Goal: Transaction & Acquisition: Purchase product/service

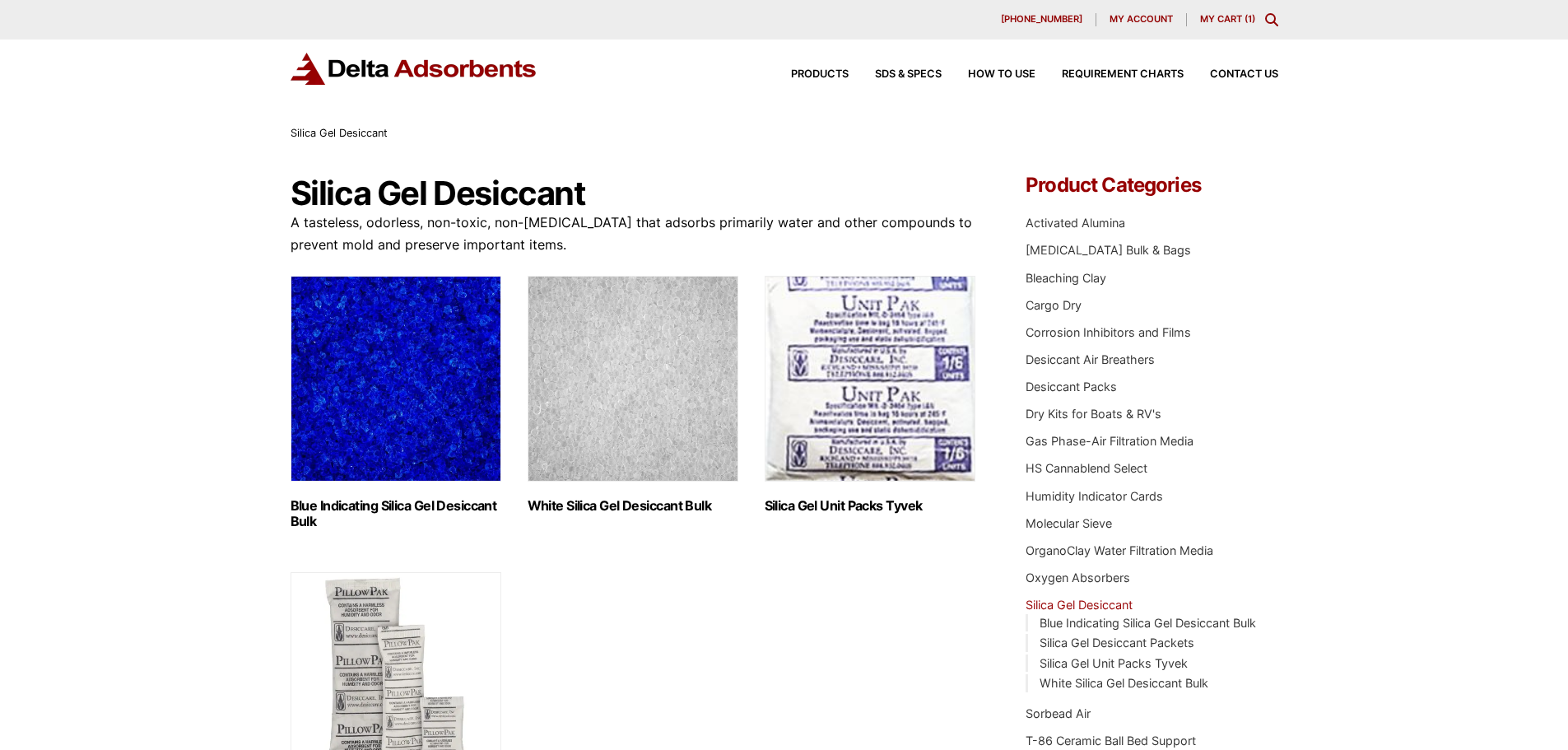
click at [1214, 13] on div "630-980-5205 My account My Cart ( 1 )" at bounding box center [784, 20] width 1568 height 40
click at [1220, 18] on link "My Cart ( 1 )" at bounding box center [1227, 19] width 55 height 12
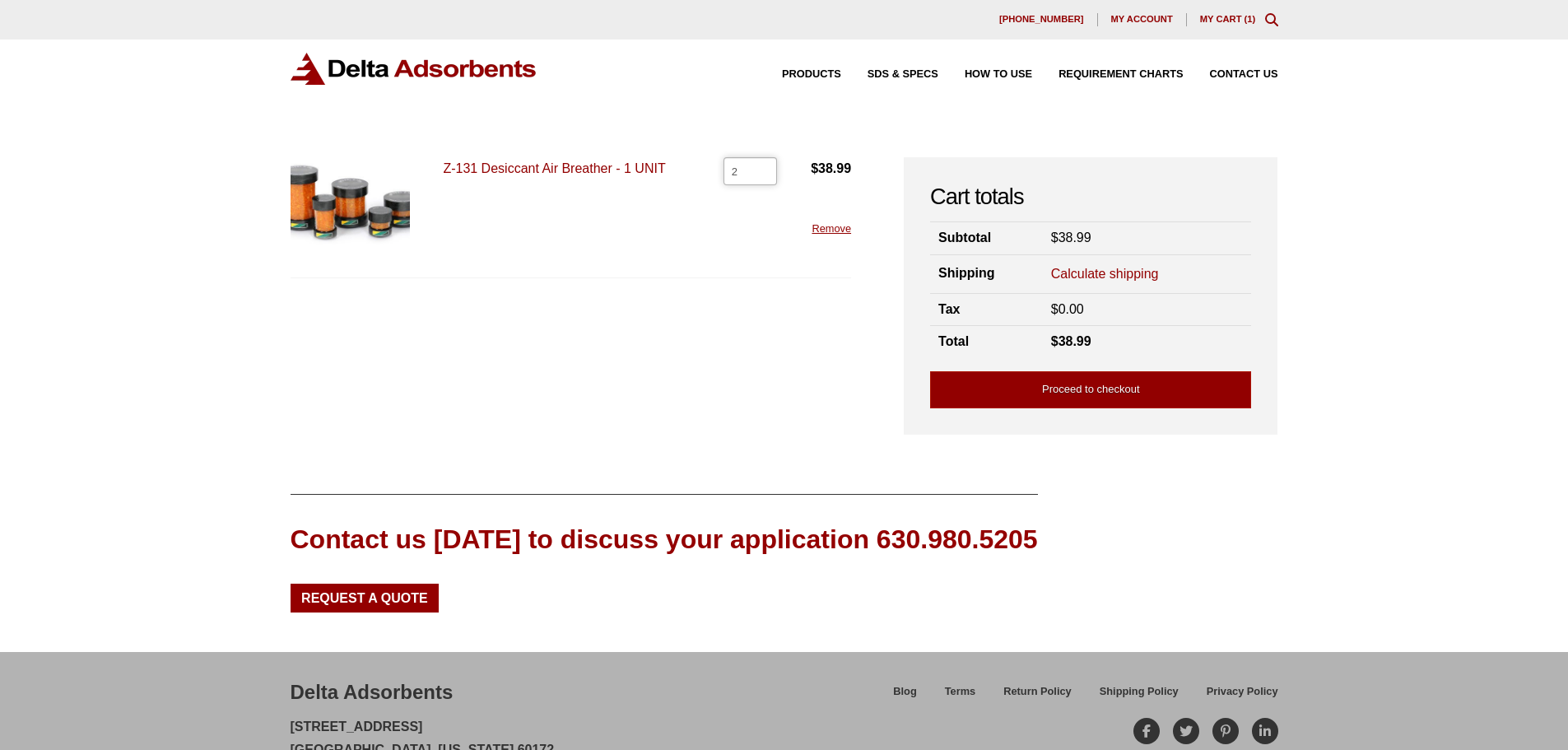
type input "2"
click at [763, 165] on input "2" at bounding box center [750, 171] width 53 height 28
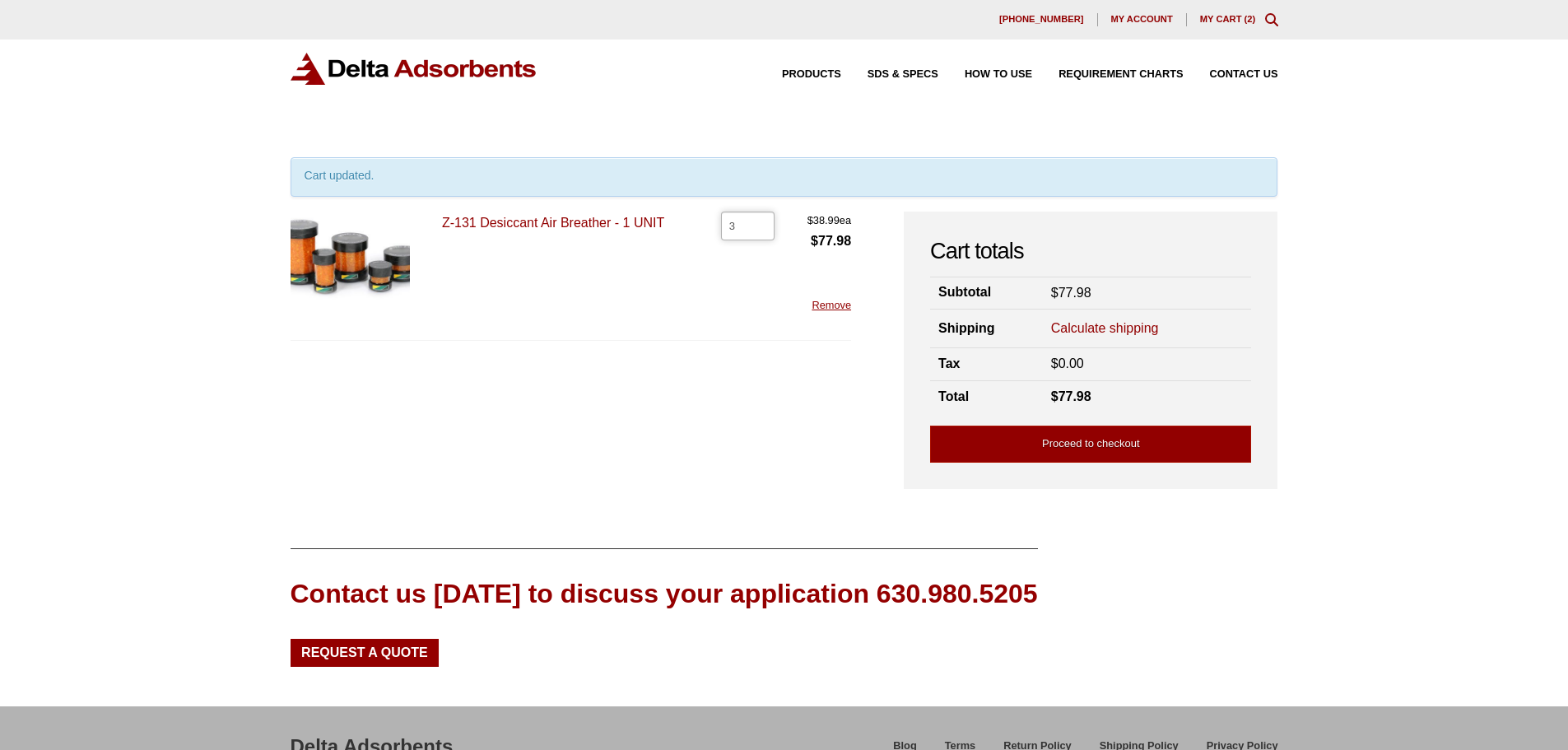
type input "3"
click at [756, 223] on input "3" at bounding box center [747, 225] width 53 height 28
click at [1103, 446] on link "Proceed to checkout" at bounding box center [1091, 444] width 321 height 37
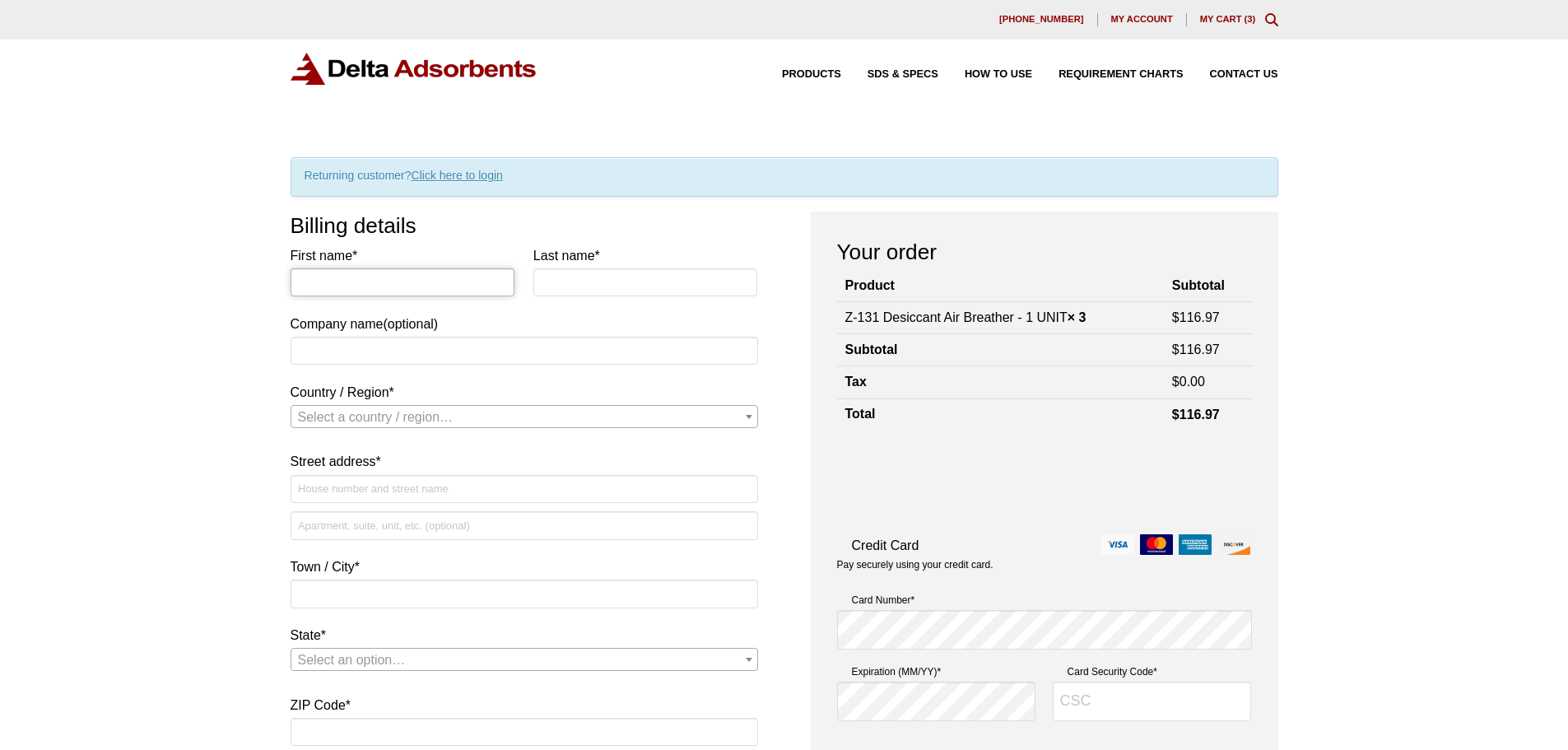
click at [411, 283] on input "First name *" at bounding box center [402, 282] width 225 height 28
type input "[PERSON_NAME]"
type input "ROAD MACHINERY AND SUPPLY"
select select "US"
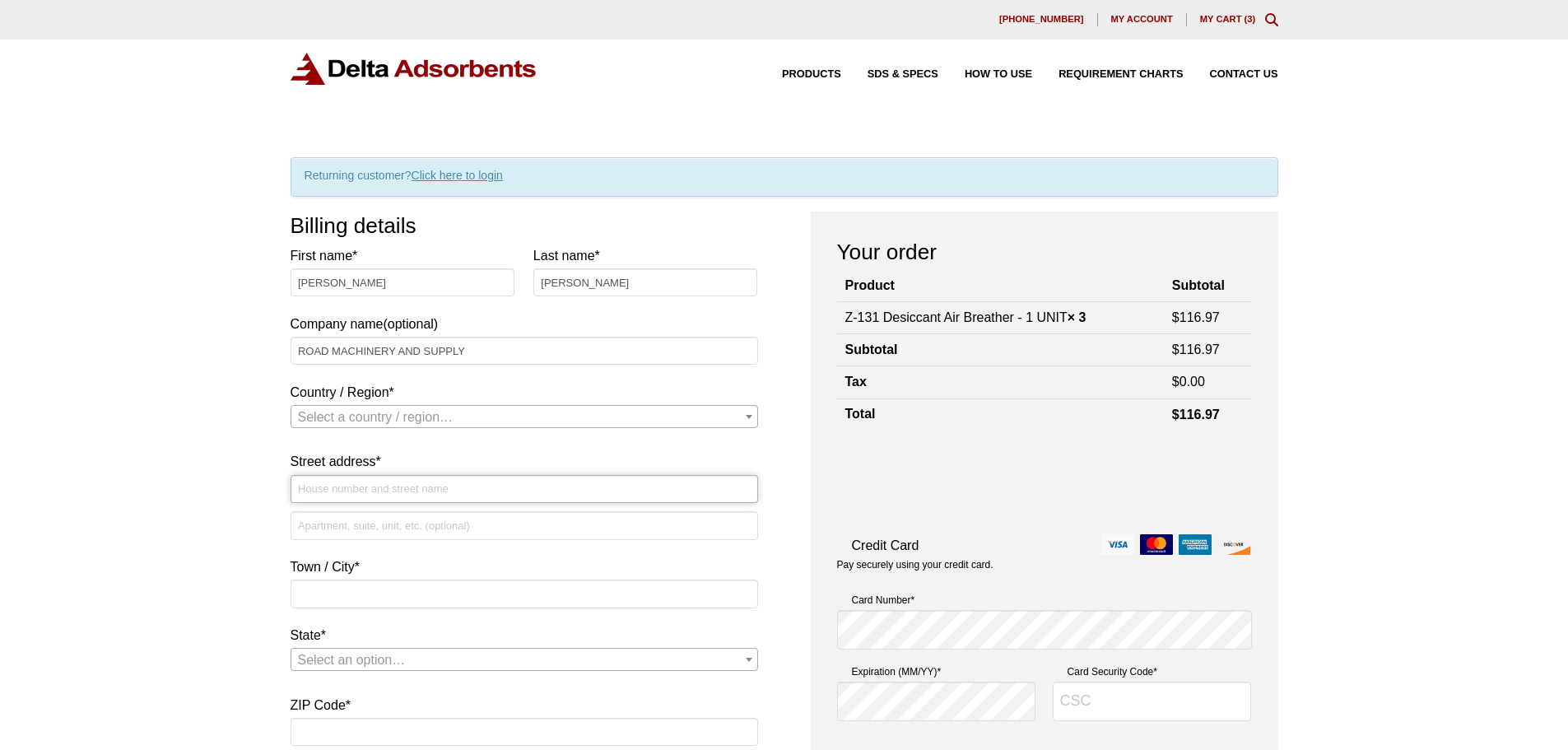
type input "[STREET_ADDRESS]"
type input "SAVAGE"
type input "55378"
type input "9528959595"
type input "[EMAIL_ADDRESS][DOMAIN_NAME]"
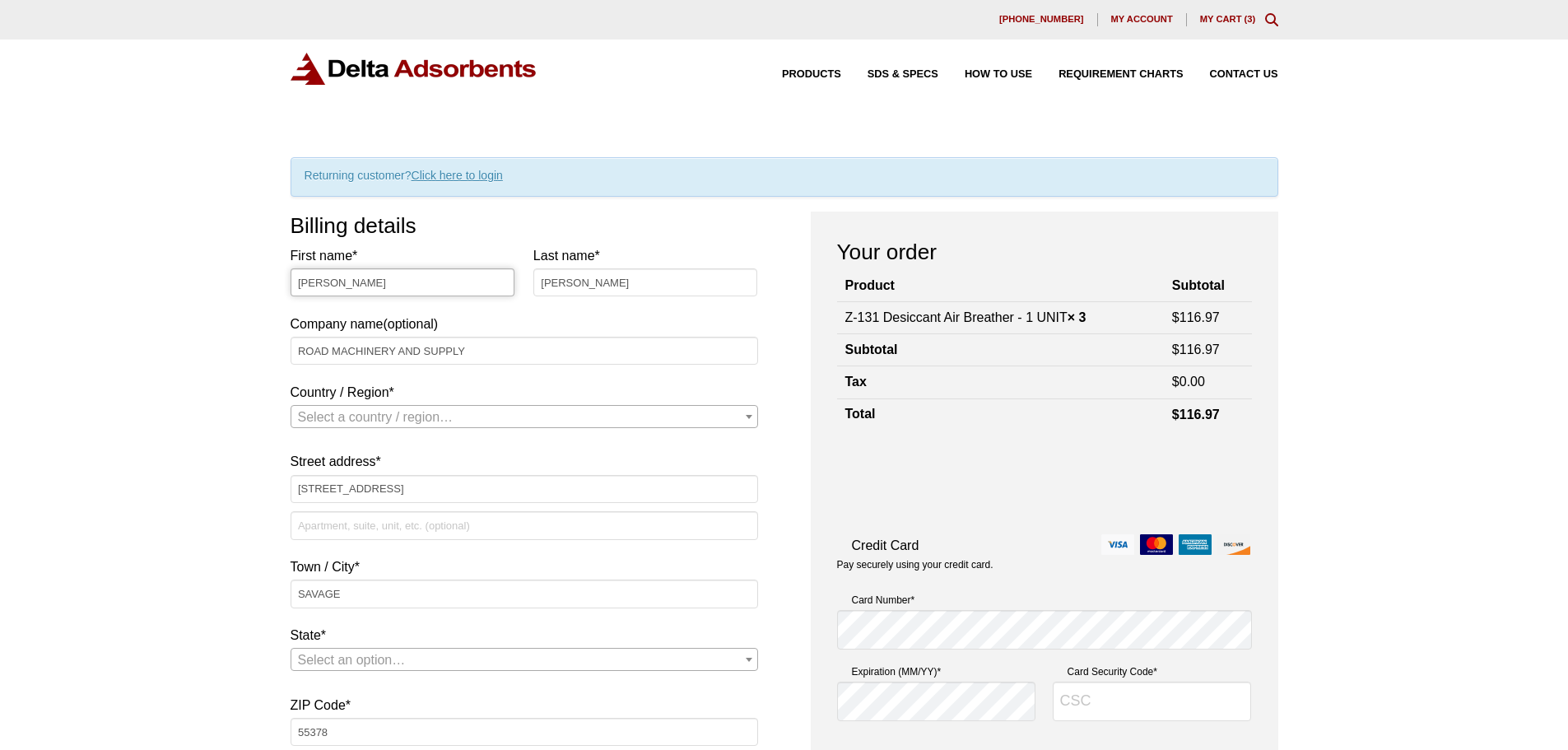
select select "US"
select select "MN"
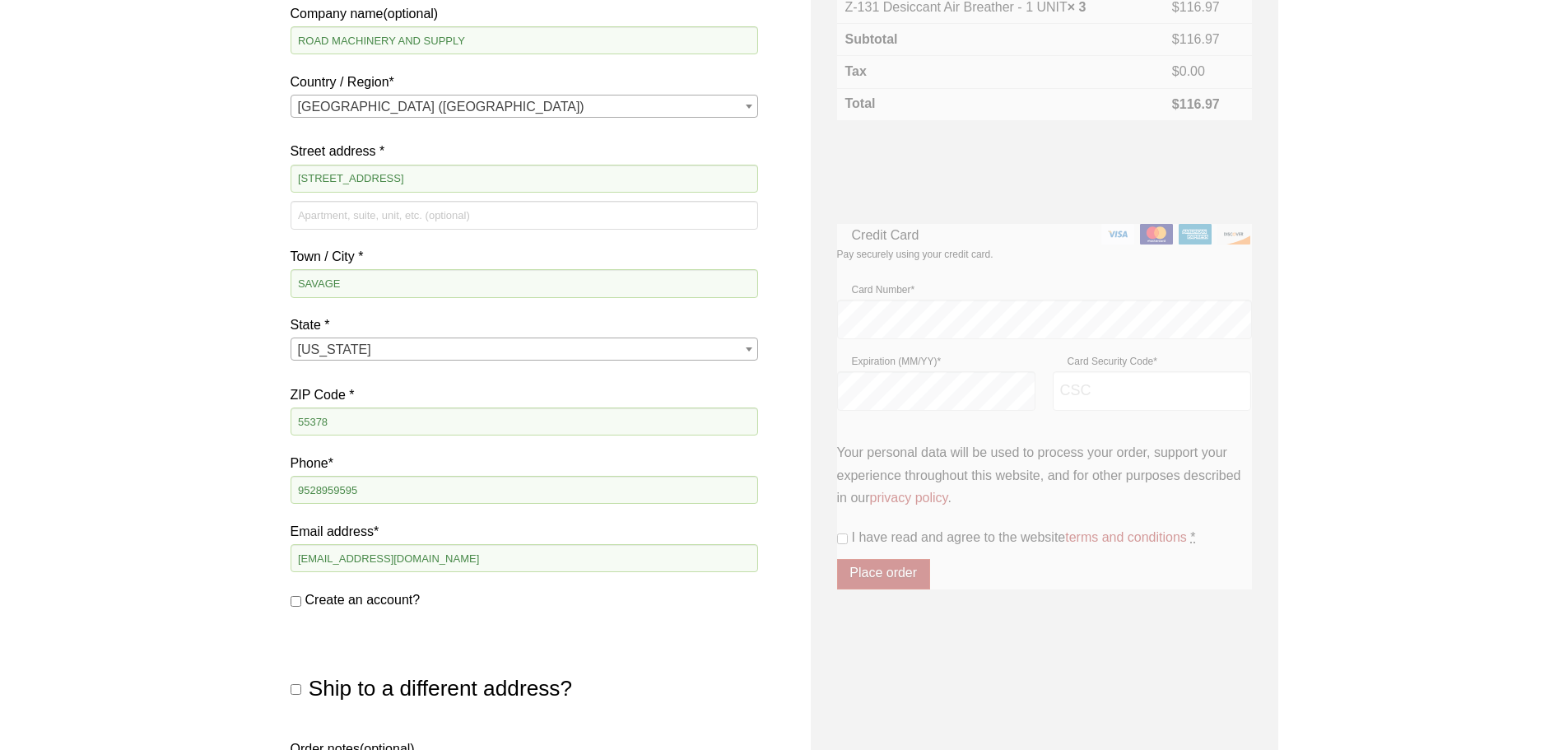
scroll to position [329, 0]
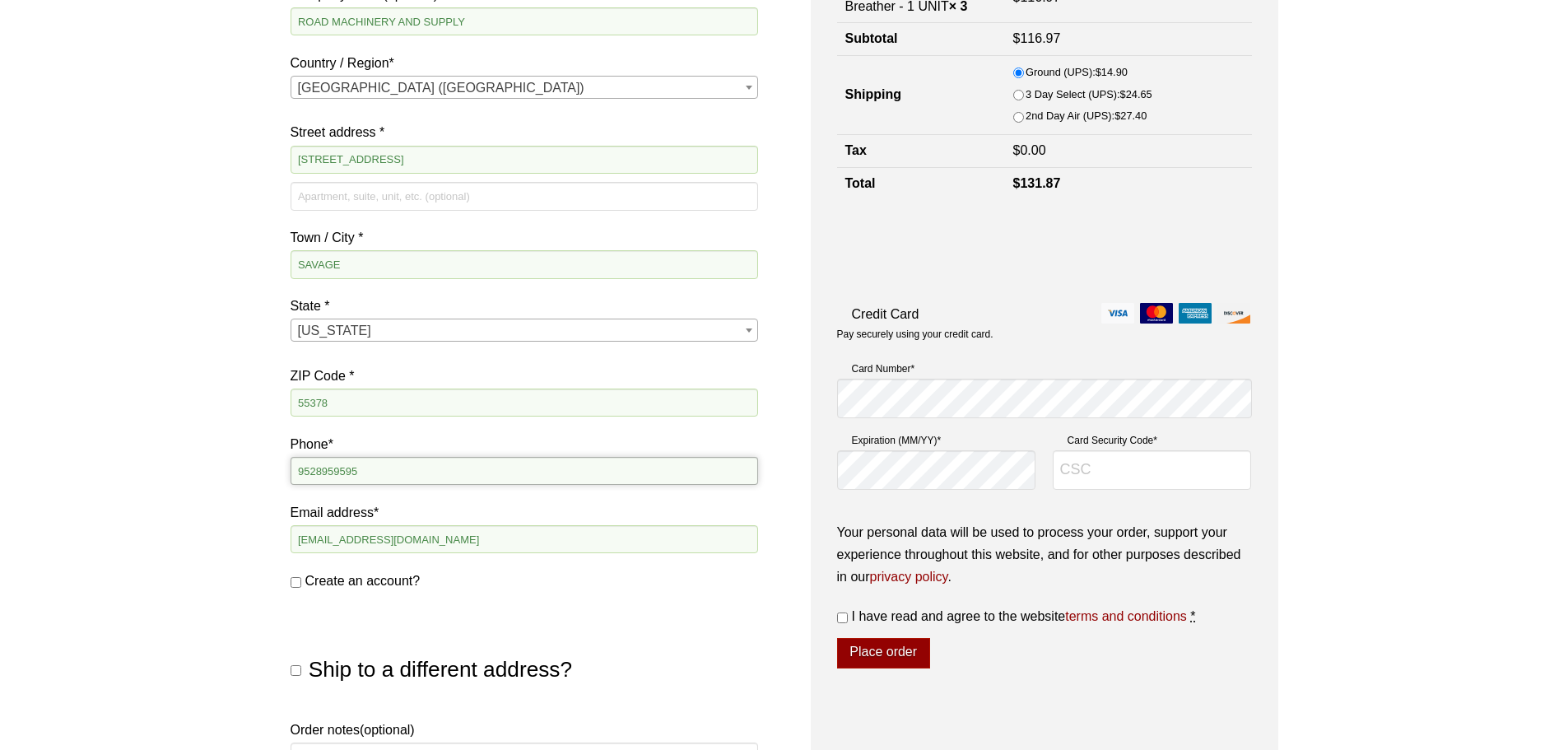
drag, startPoint x: 362, startPoint y: 473, endPoint x: 91, endPoint y: 473, distance: 271.0
click at [91, 477] on div "Our website has detected that you are using an outdated browser that will preve…" at bounding box center [784, 479] width 1568 height 1617
click at [349, 465] on input "Phone *" at bounding box center [524, 470] width 467 height 28
type input "9064756488"
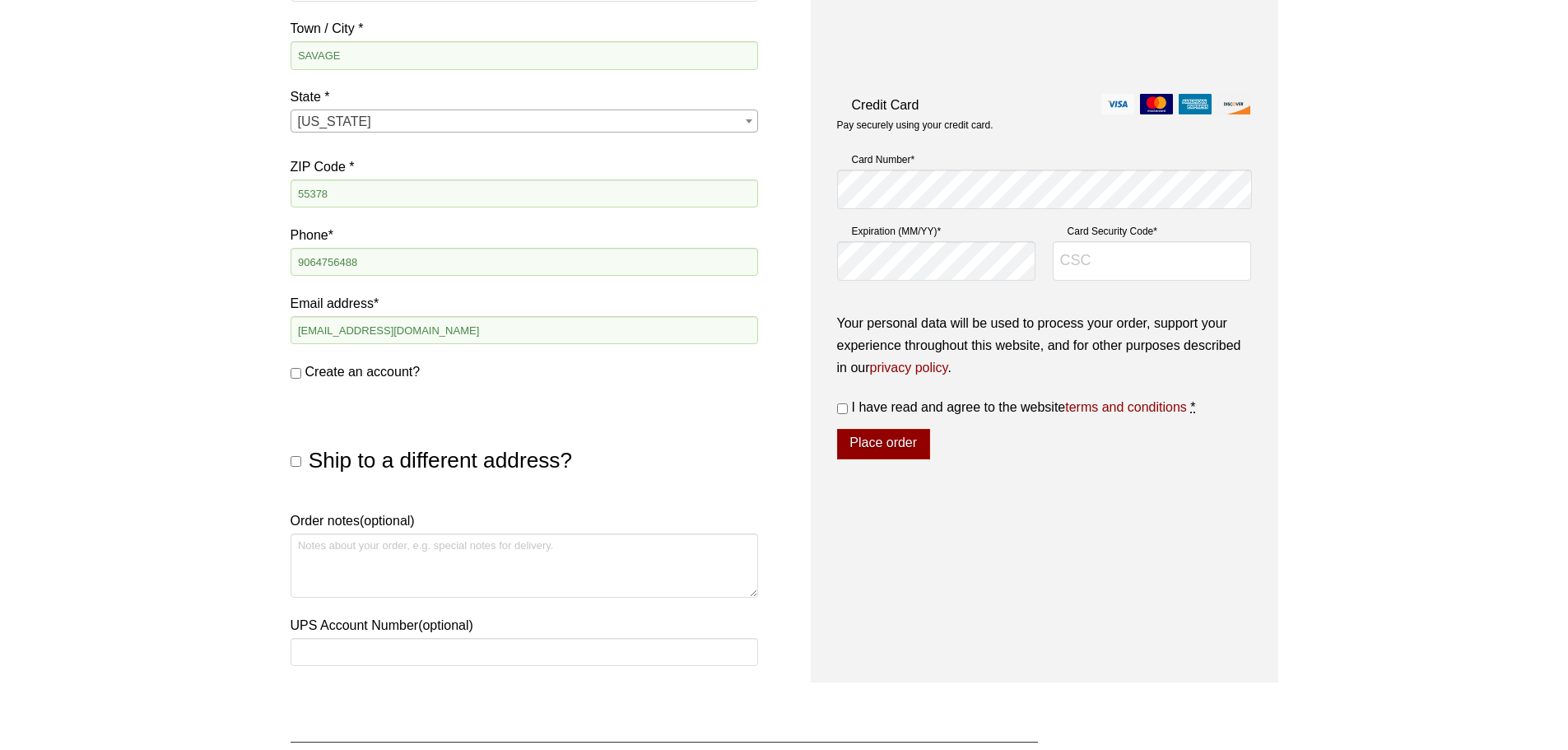
scroll to position [576, 0]
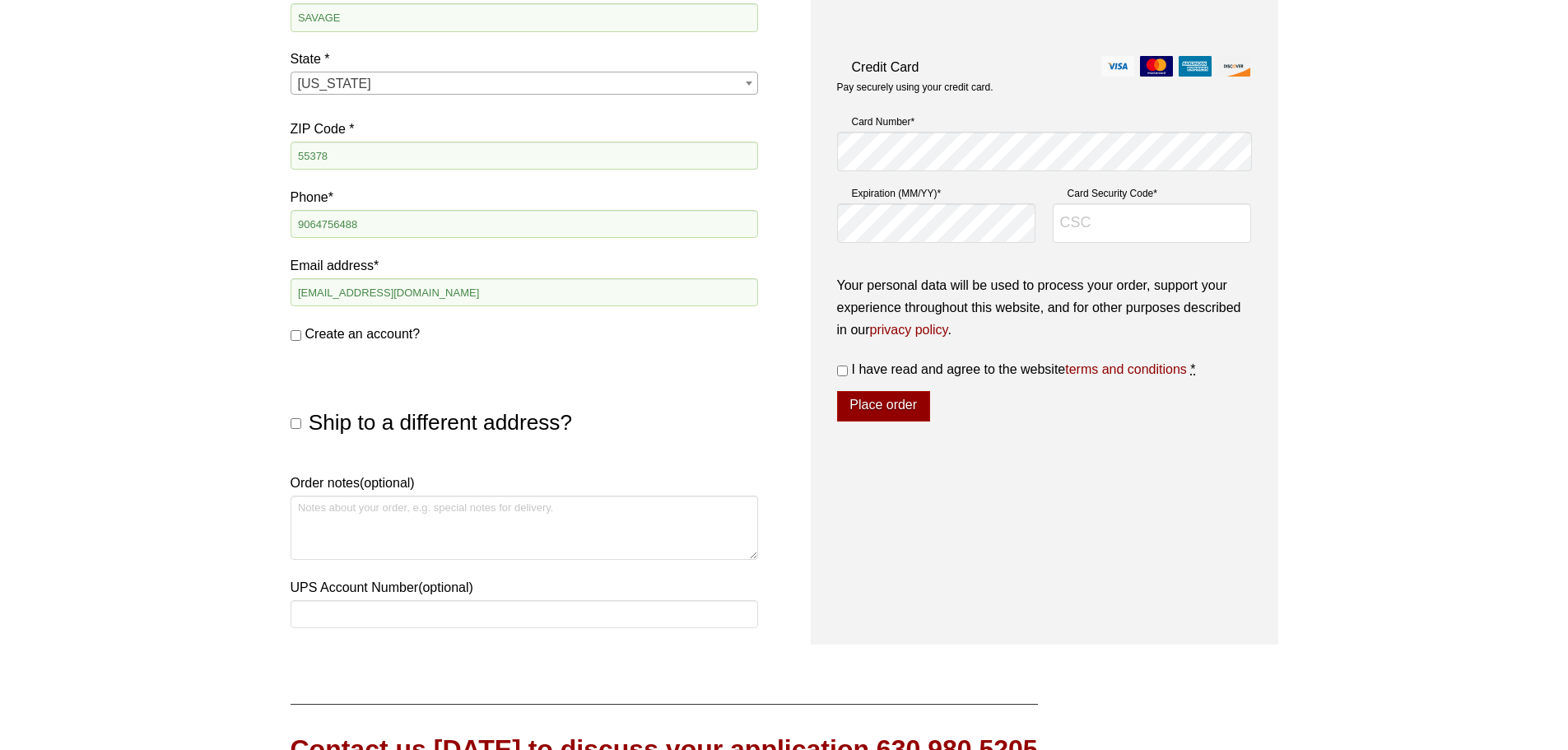
click at [299, 422] on input "Ship to a different address?" at bounding box center [296, 423] width 11 height 11
checkbox input "true"
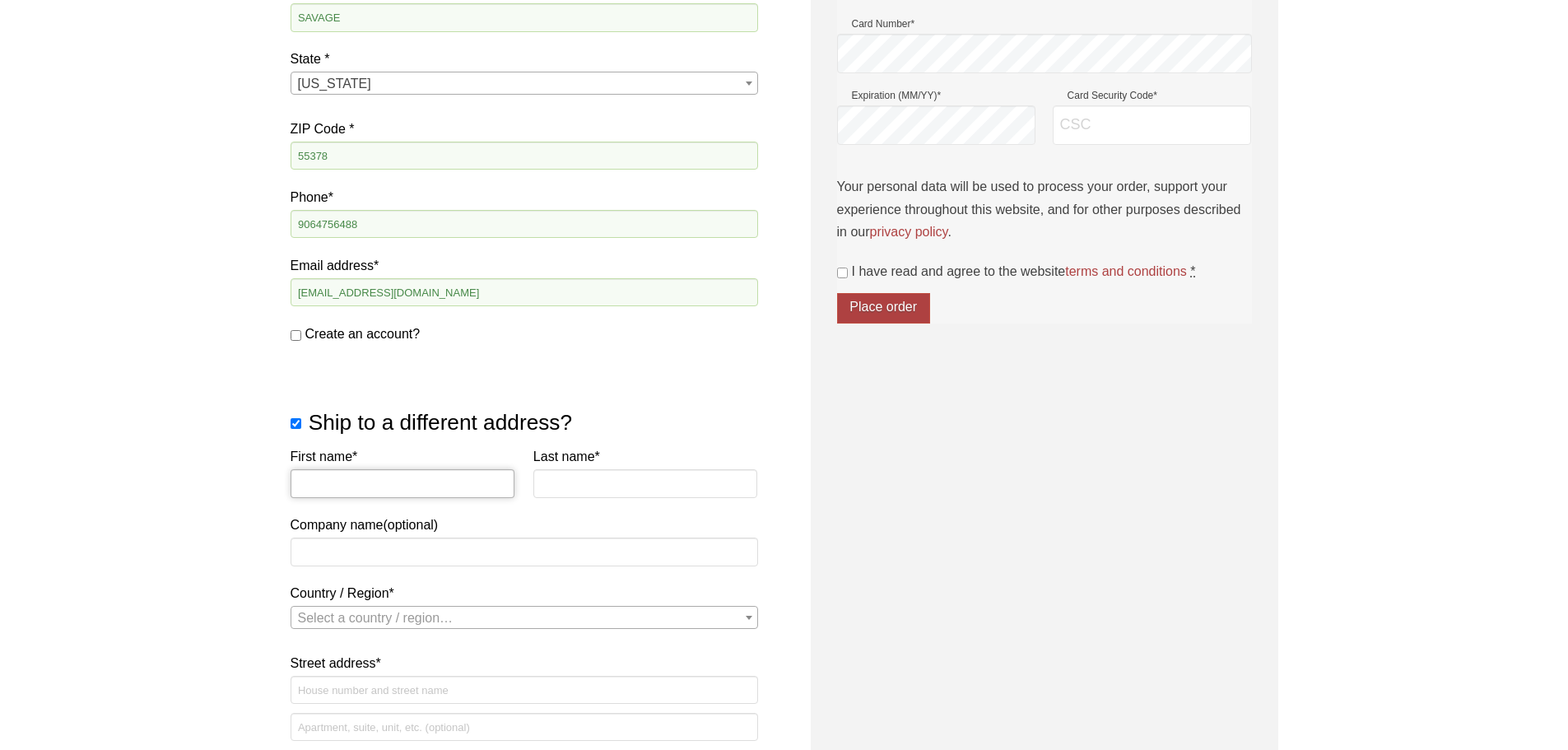
click at [370, 486] on input "First name *" at bounding box center [402, 483] width 225 height 28
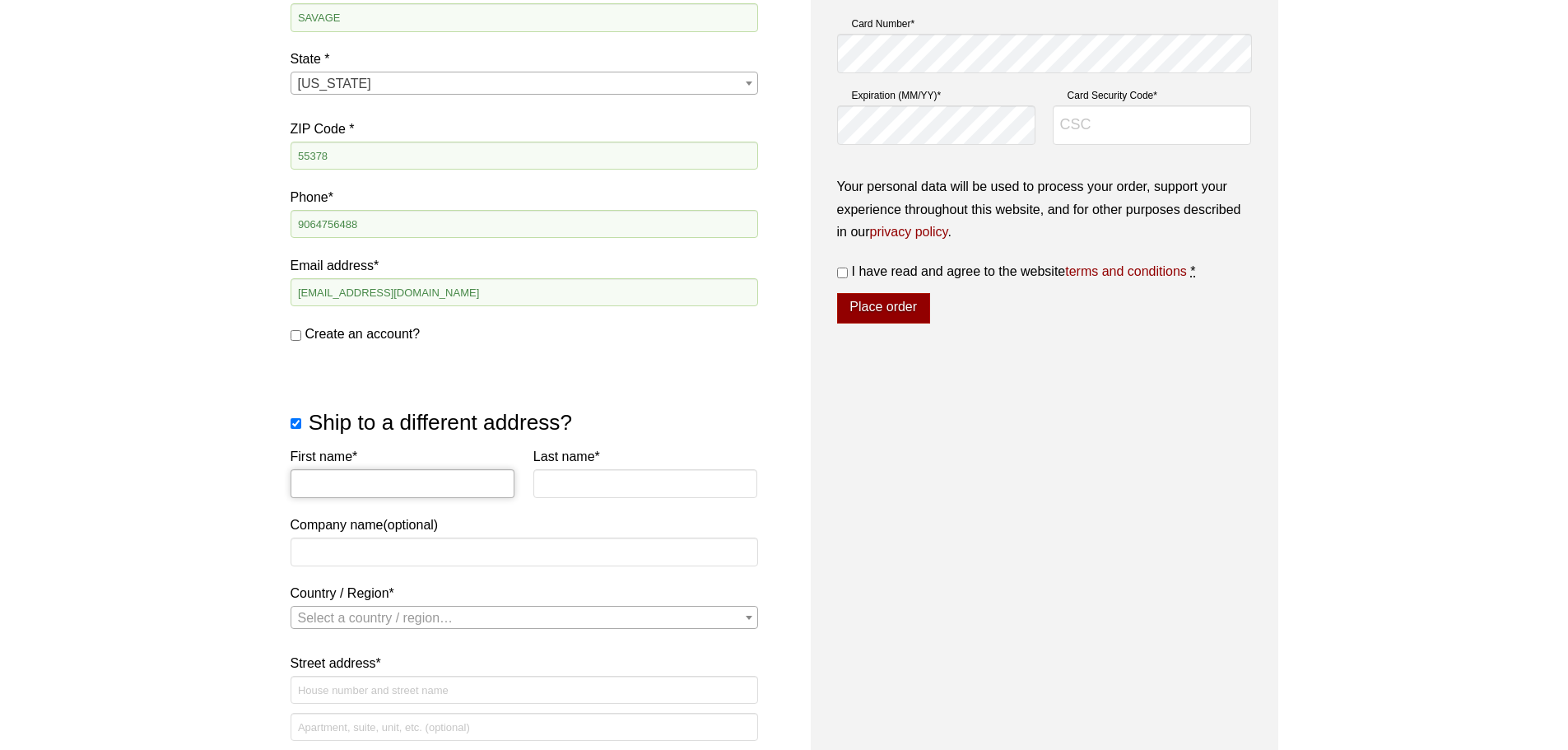
type input "Robert"
type input "Mager"
type input "ROAD MACHINERY AND SUPPLIES"
select select "US"
type input "75 US HIGHWAY 41 EAST"
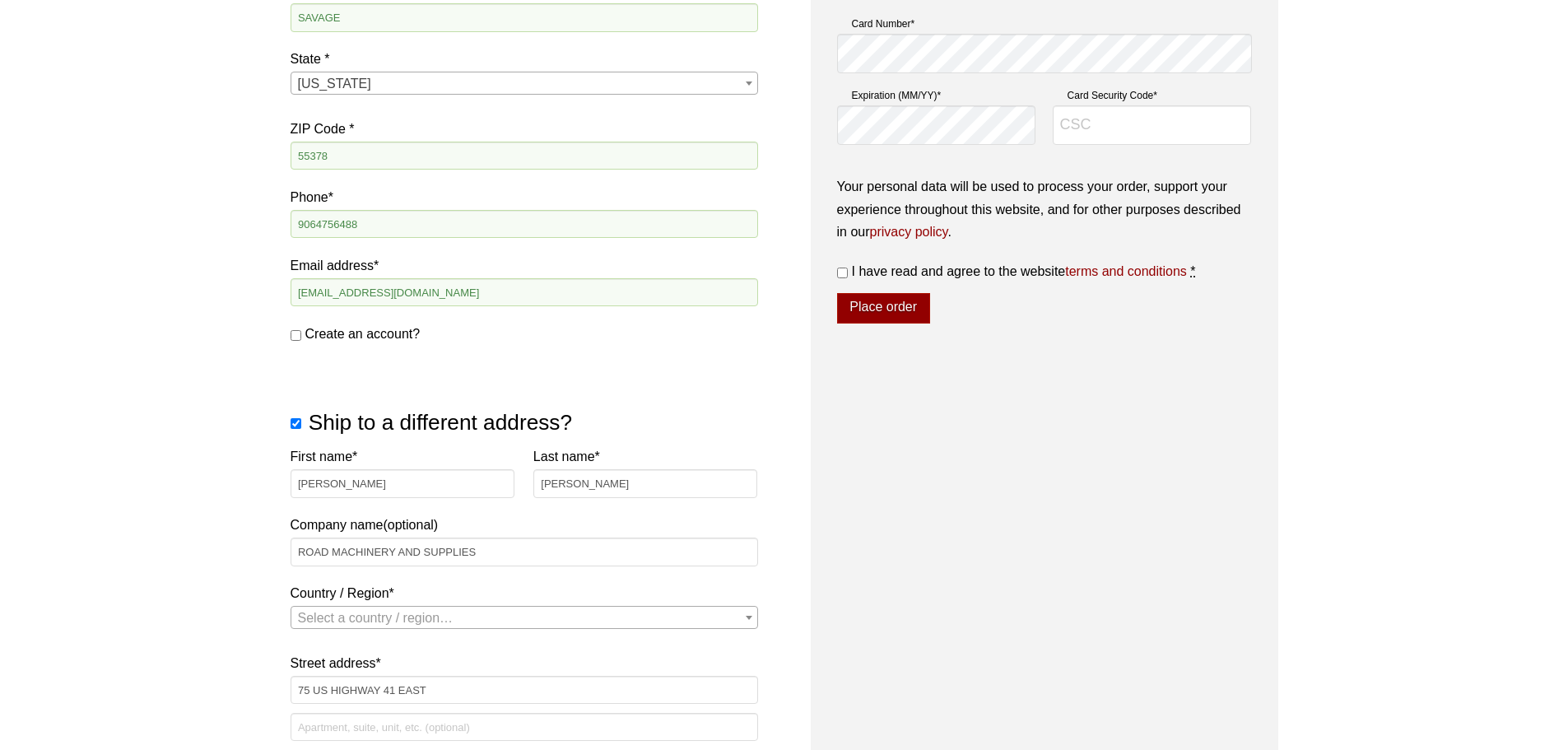
type input "NEGAUNEE"
type input "49866"
select select "US"
select select "MN"
select select "US"
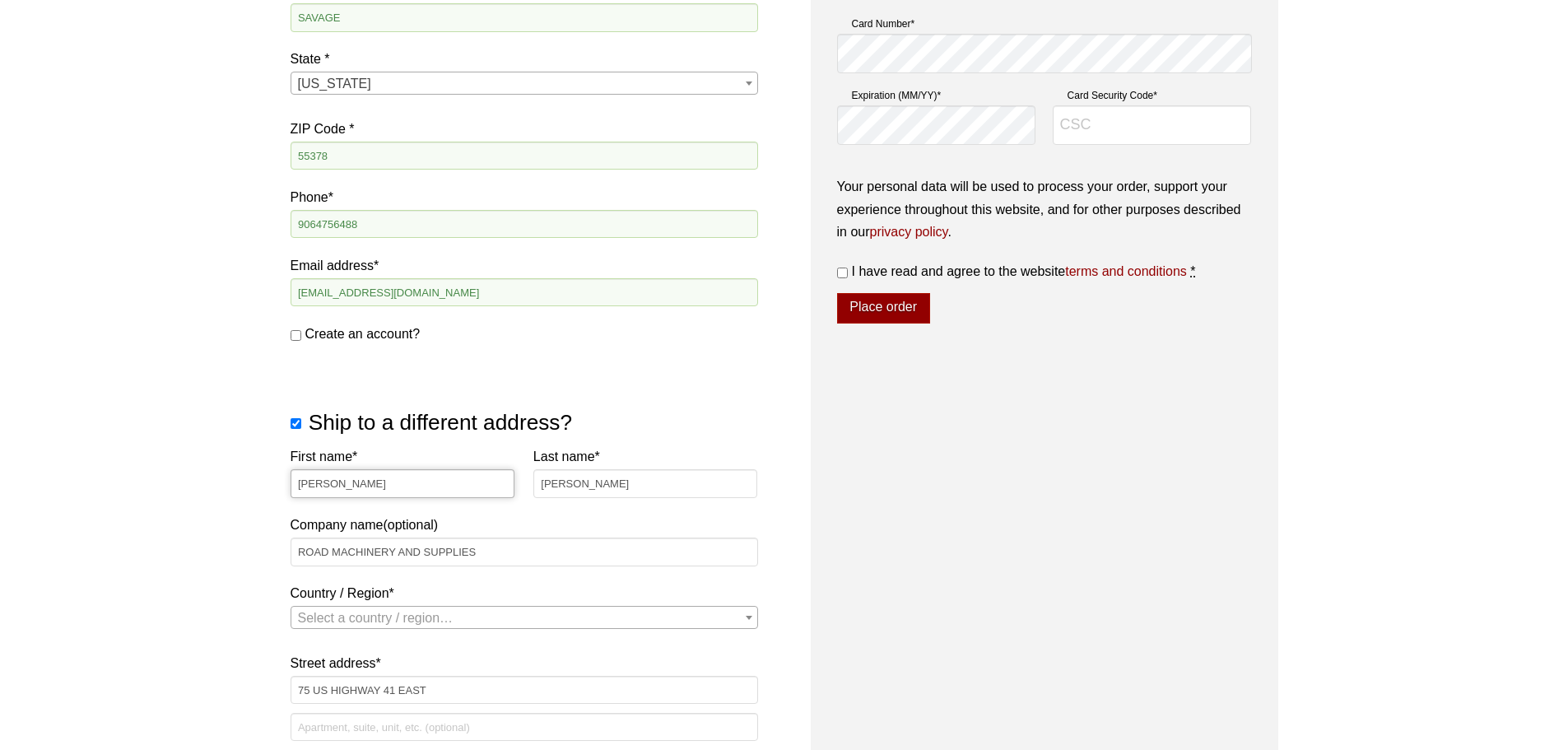
select select "MI"
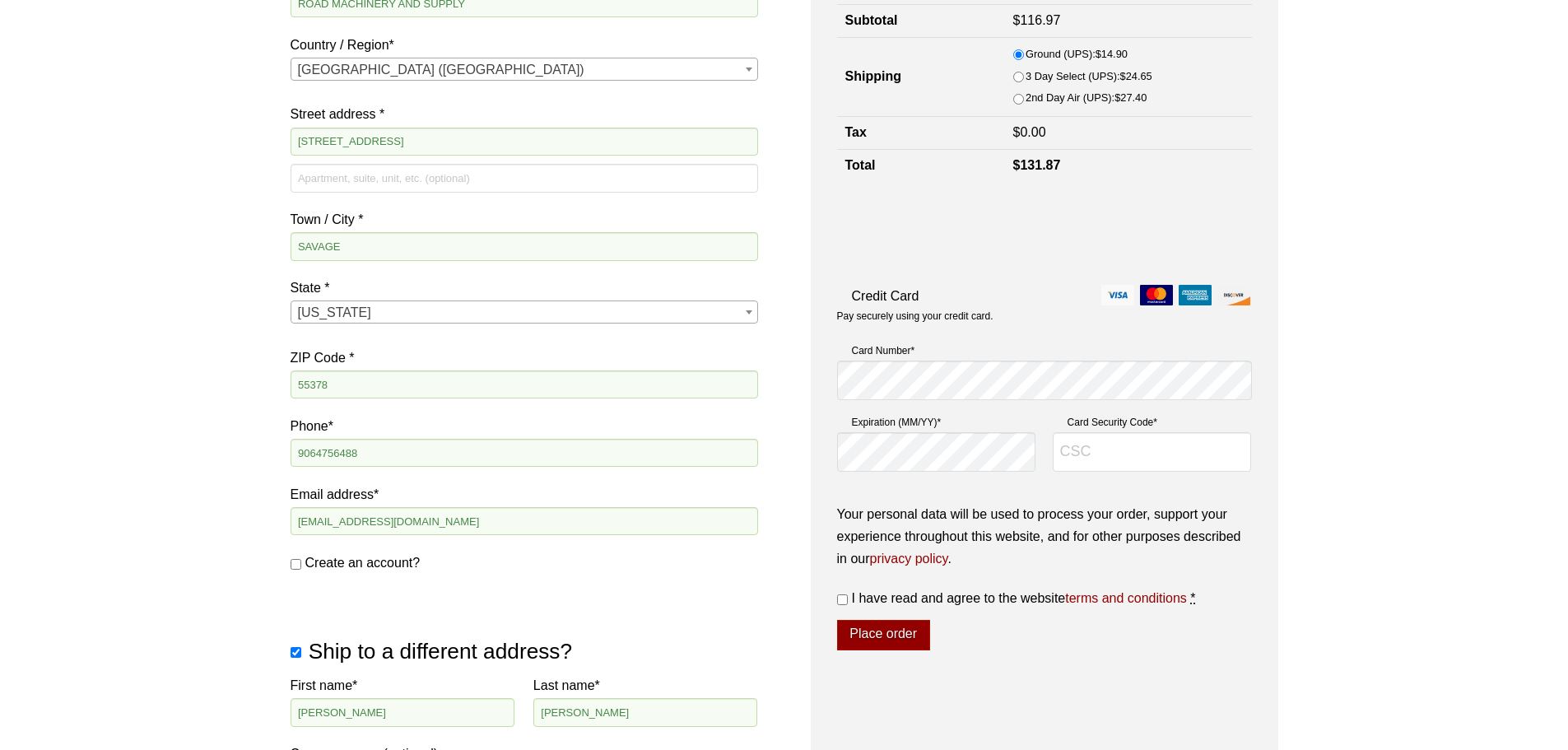
scroll to position [321, 0]
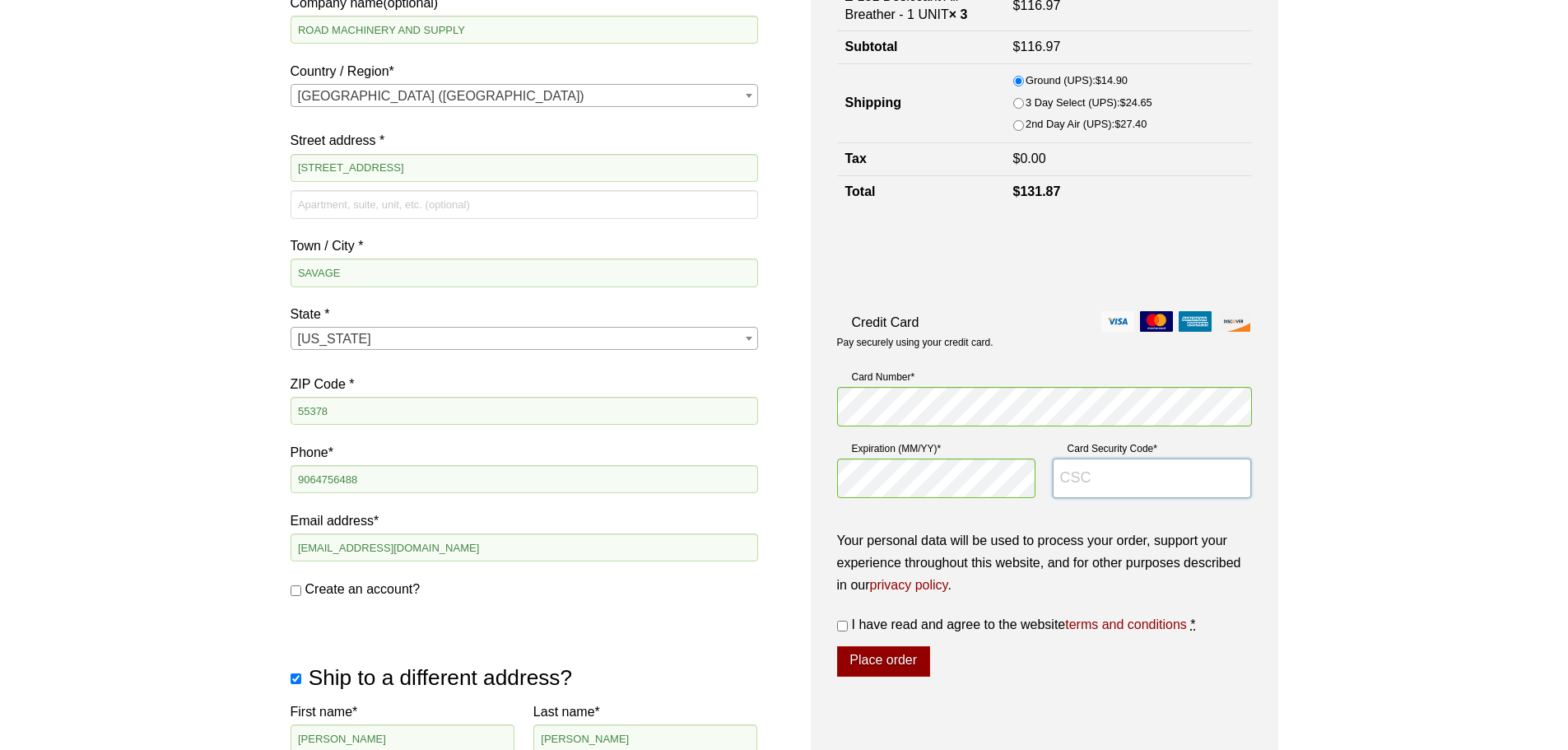
click at [1077, 477] on input "Card Security Code *" at bounding box center [1152, 478] width 199 height 40
type input "147"
click at [840, 627] on input "I have read and agree to the website terms and conditions *" at bounding box center [843, 626] width 11 height 11
checkbox input "true"
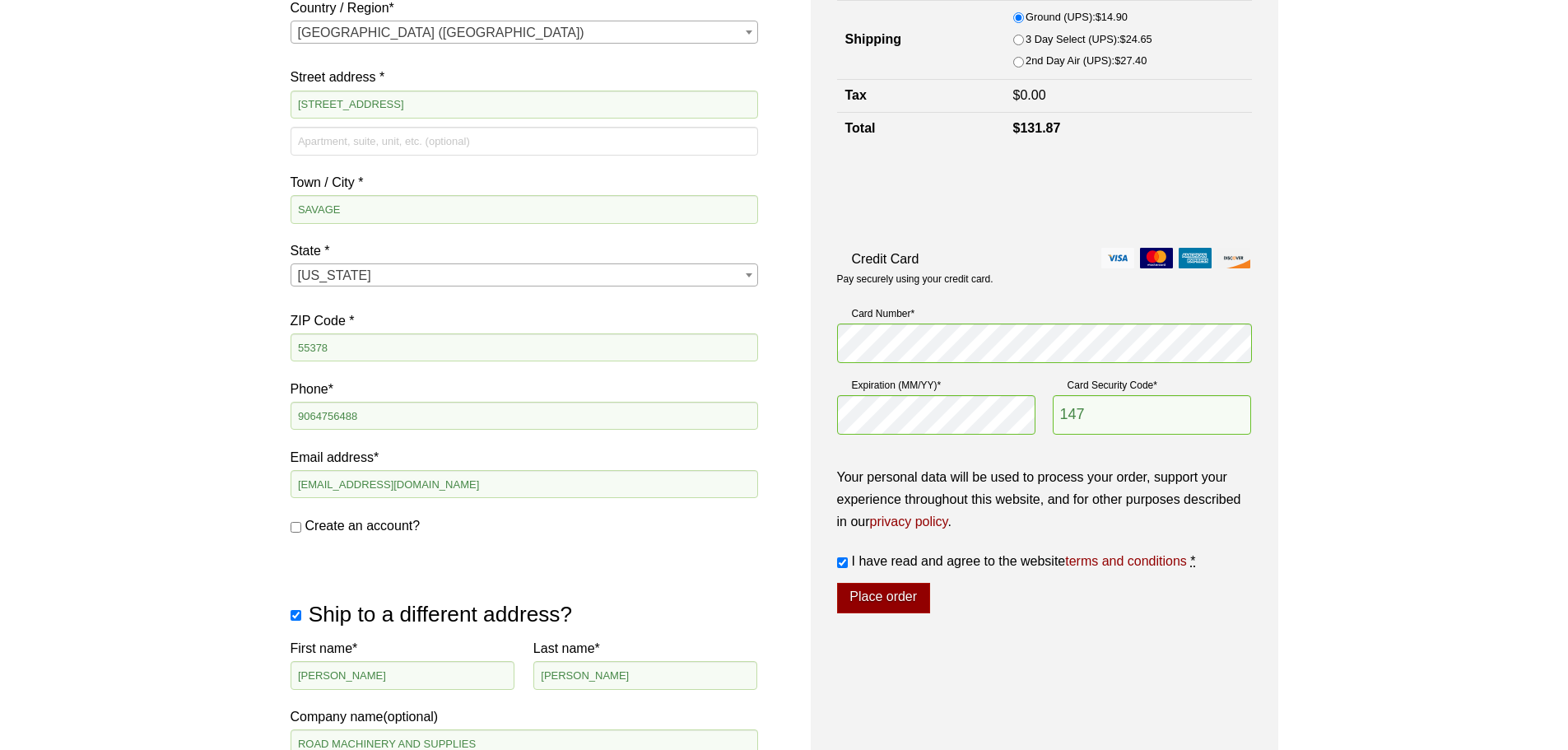
scroll to position [412, 0]
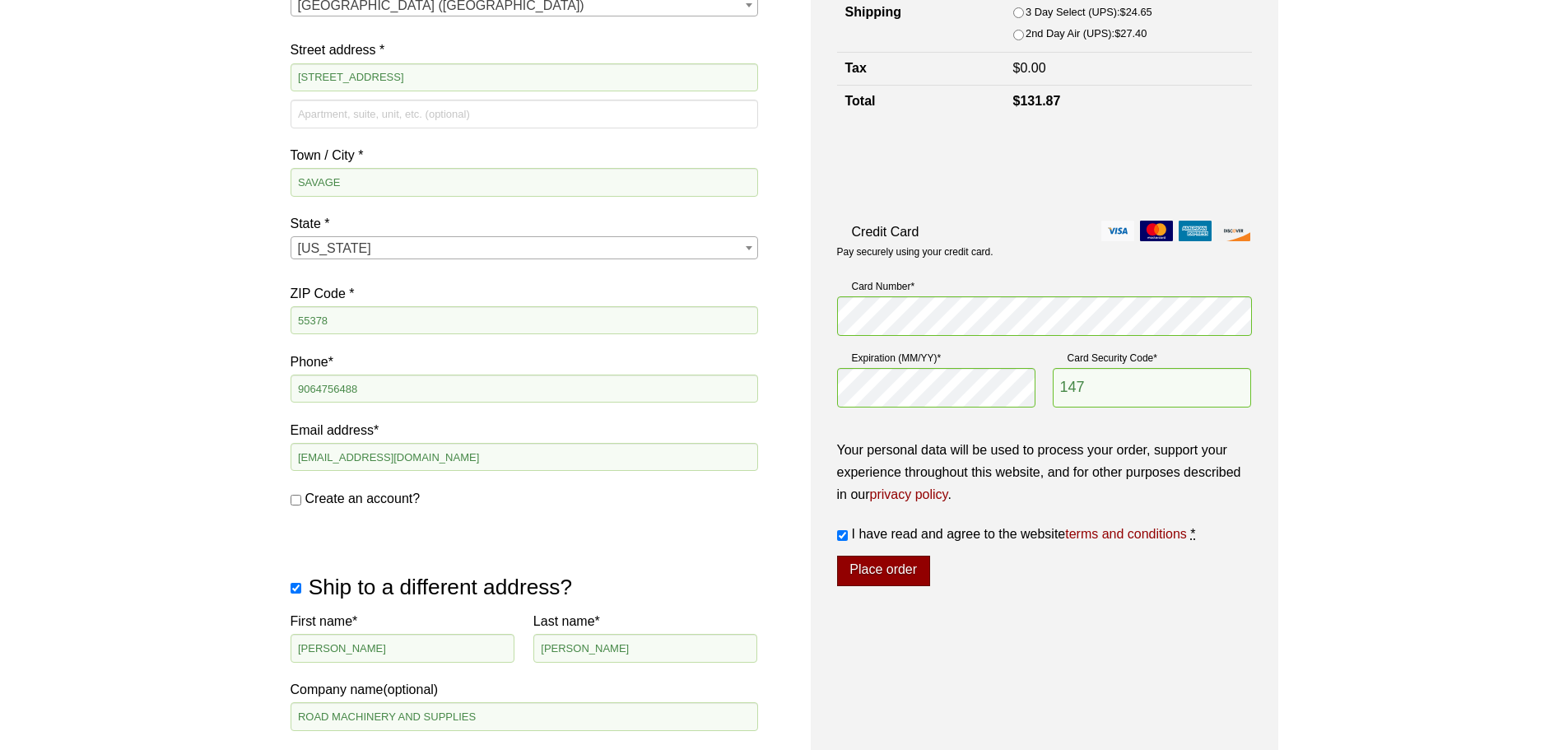
click at [894, 576] on button "Place order" at bounding box center [883, 571] width 93 height 32
